Goal: Task Accomplishment & Management: Complete application form

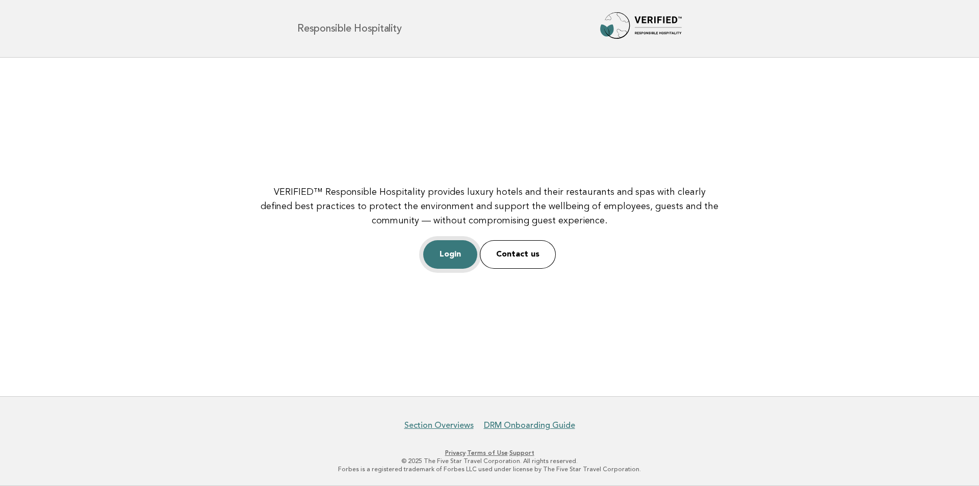
click at [460, 259] on link "Login" at bounding box center [450, 254] width 54 height 29
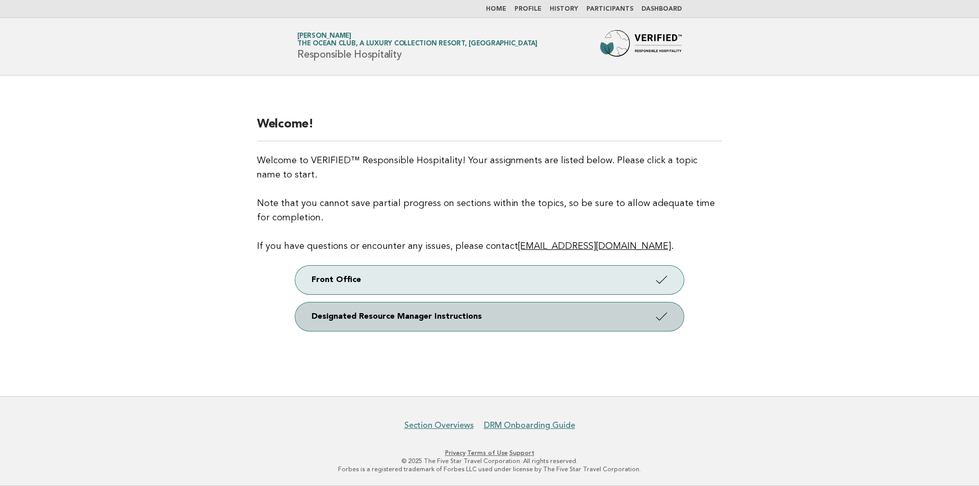
click at [484, 313] on link "Designated Resource Manager Instructions" at bounding box center [489, 316] width 389 height 29
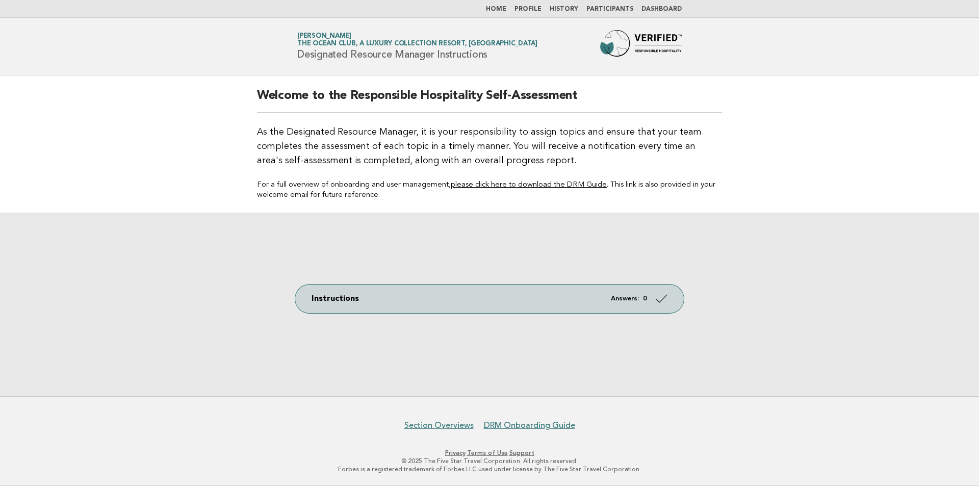
click at [660, 7] on link "Dashboard" at bounding box center [662, 9] width 40 height 6
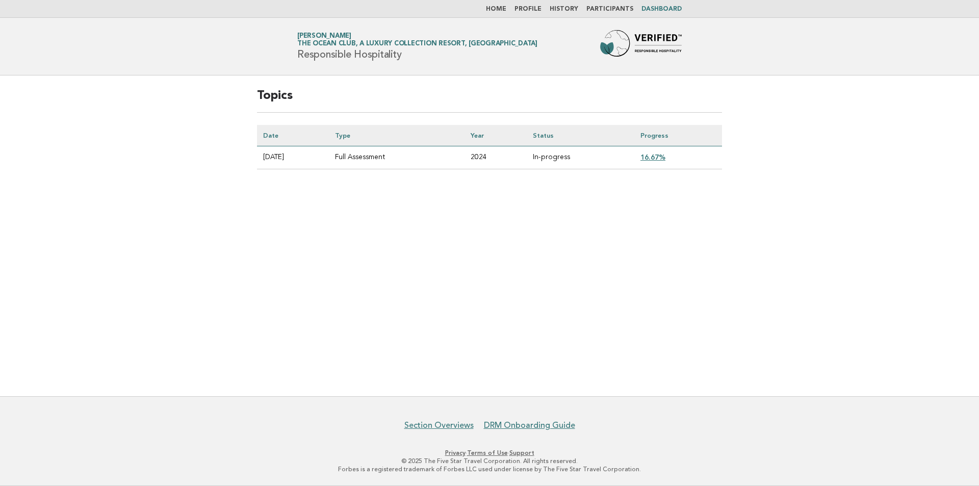
drag, startPoint x: 654, startPoint y: 163, endPoint x: 657, endPoint y: 149, distance: 13.5
click at [654, 160] on td "16.67%" at bounding box center [678, 157] width 88 height 23
click at [657, 149] on td "16.67%" at bounding box center [678, 157] width 88 height 23
click at [657, 155] on link "16.67%" at bounding box center [653, 157] width 25 height 8
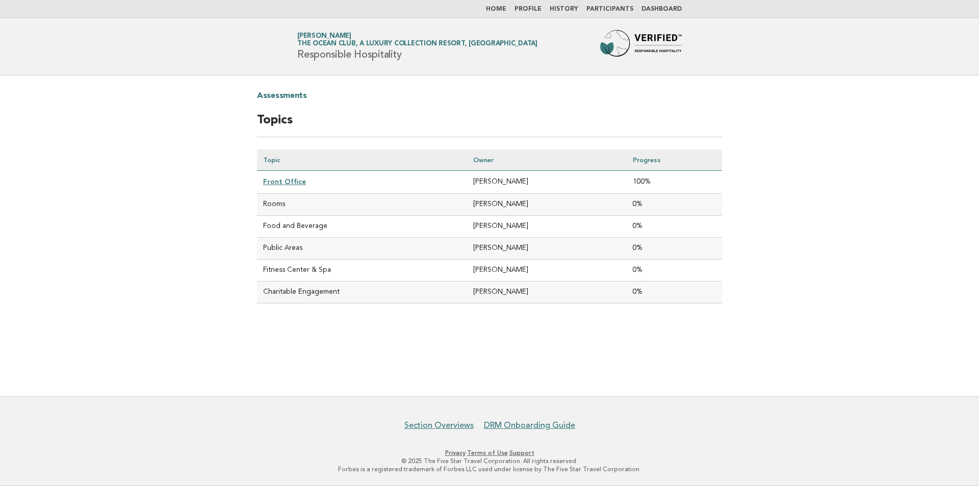
drag, startPoint x: 832, startPoint y: 159, endPoint x: 811, endPoint y: 155, distance: 21.3
click at [832, 159] on main "Assessments Topics Topic Owner Progress Front Office [PERSON_NAME] 100% Rooms […" at bounding box center [489, 235] width 979 height 321
drag, startPoint x: 499, startPoint y: 14, endPoint x: 509, endPoint y: 12, distance: 10.4
click at [500, 12] on nav "Home Profile History Participants Dashboard" at bounding box center [489, 9] width 979 height 18
click at [506, 12] on link "Home" at bounding box center [496, 9] width 20 height 6
